Goal: Find specific page/section: Find specific page/section

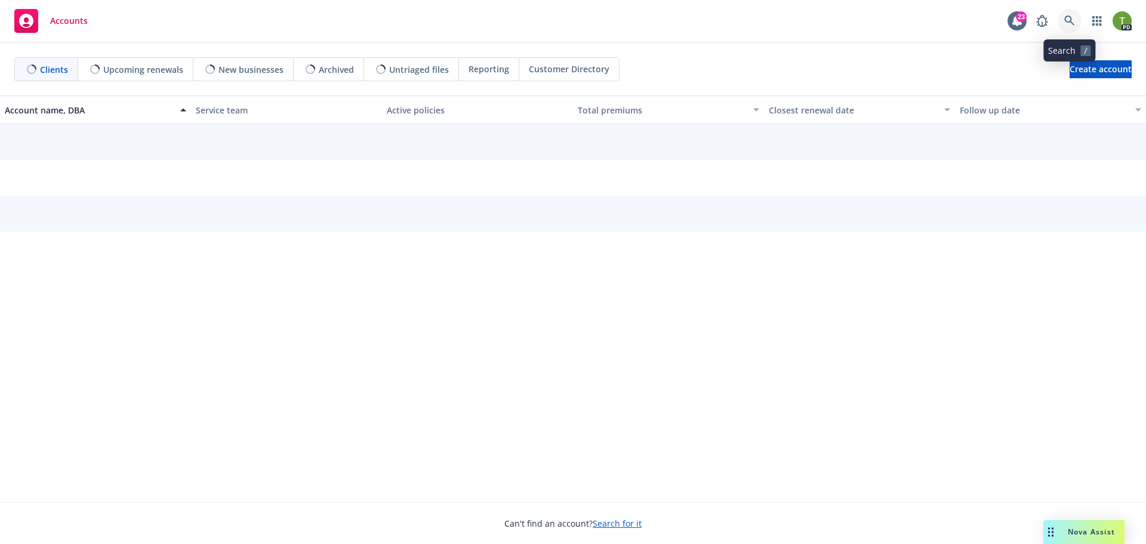
click at [1069, 24] on icon at bounding box center [1070, 21] width 11 height 11
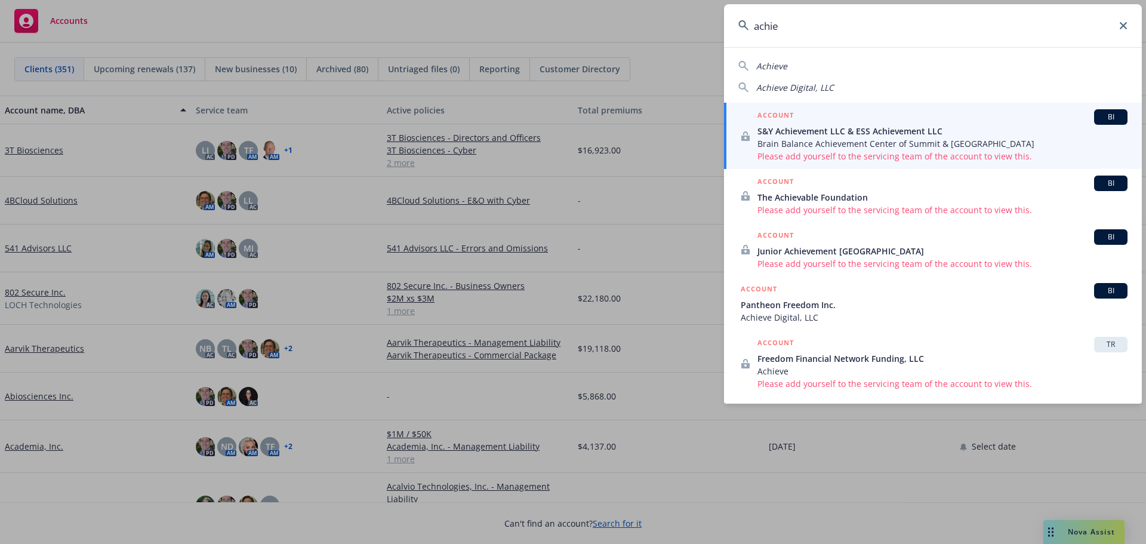
click at [777, 67] on span "Achieve" at bounding box center [772, 65] width 31 height 11
type input "Achieve"
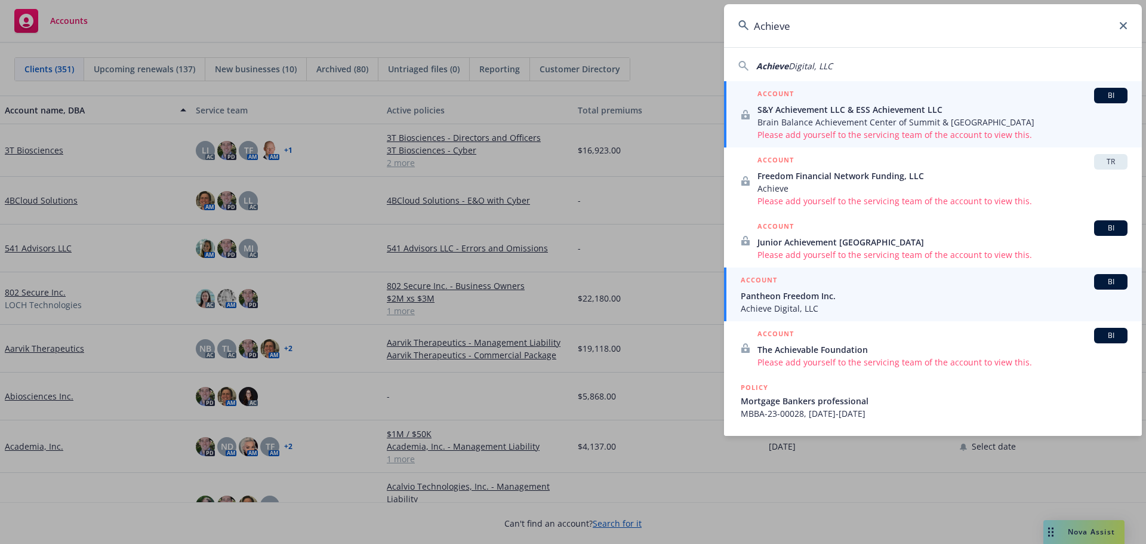
click at [792, 297] on span "Pantheon Freedom Inc." at bounding box center [934, 296] width 387 height 13
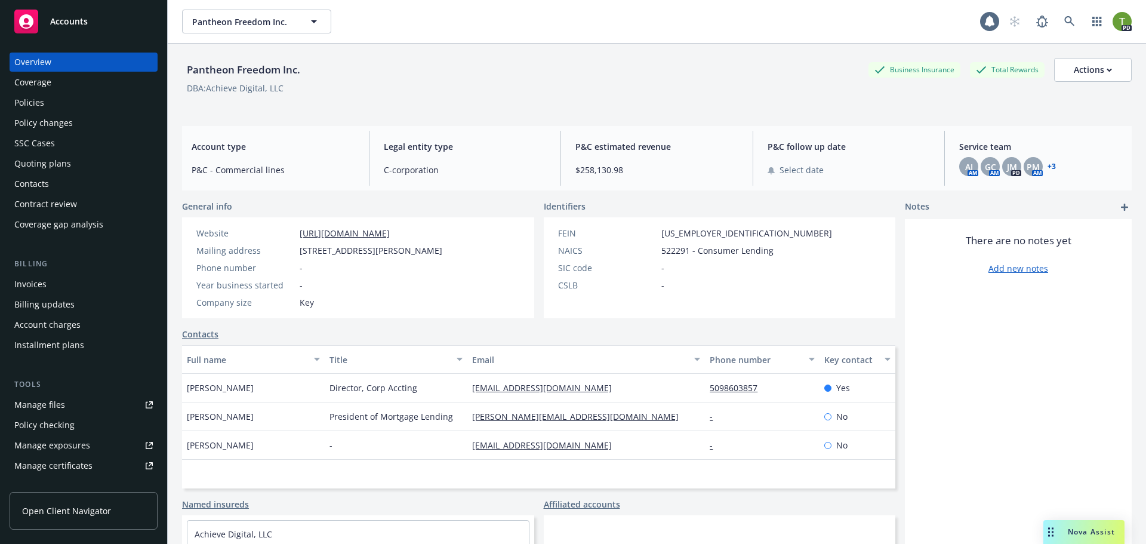
click at [1049, 166] on link "+ 3" at bounding box center [1052, 166] width 8 height 7
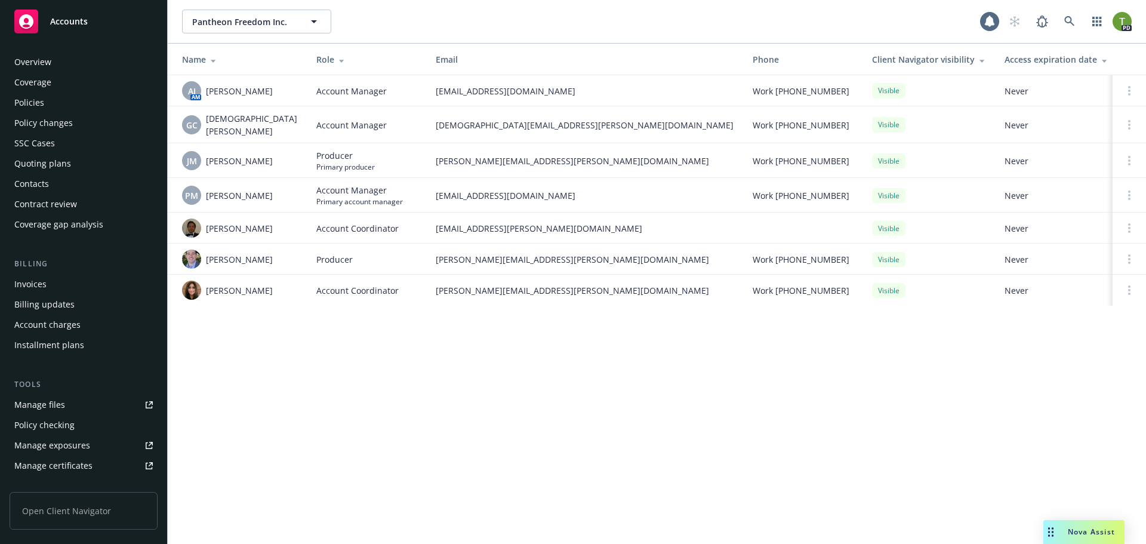
scroll to position [234, 0]
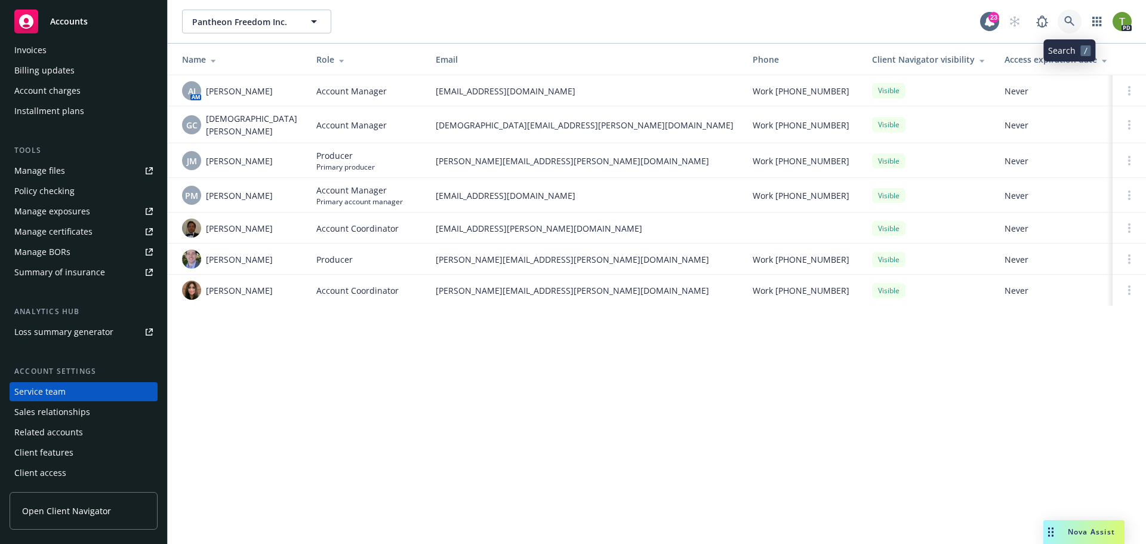
click at [1073, 14] on link at bounding box center [1070, 22] width 24 height 24
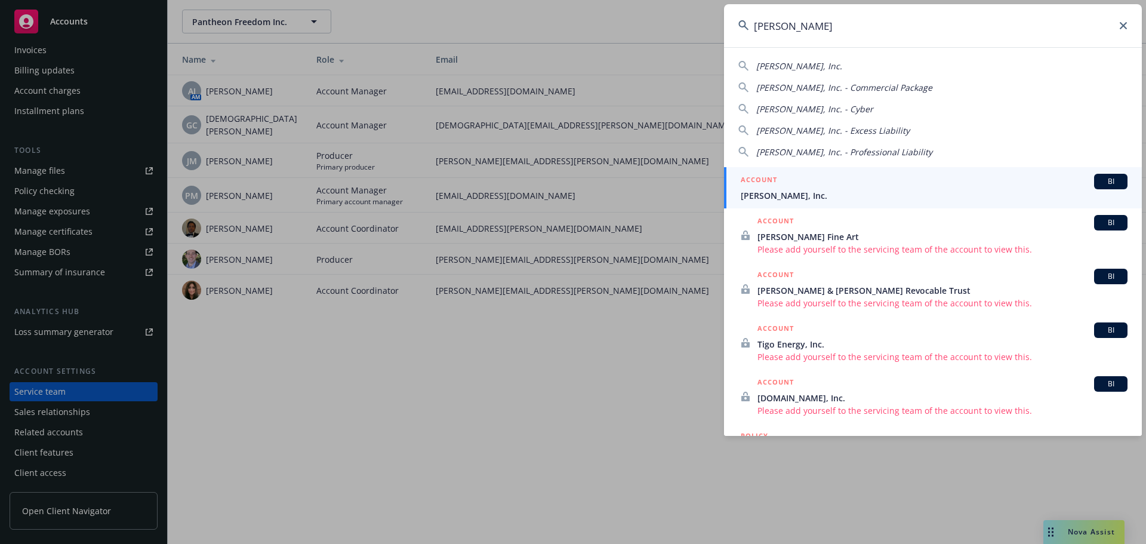
type input "[PERSON_NAME]"
click at [780, 190] on span "[PERSON_NAME], Inc." at bounding box center [934, 195] width 387 height 13
